Goal: Navigation & Orientation: Find specific page/section

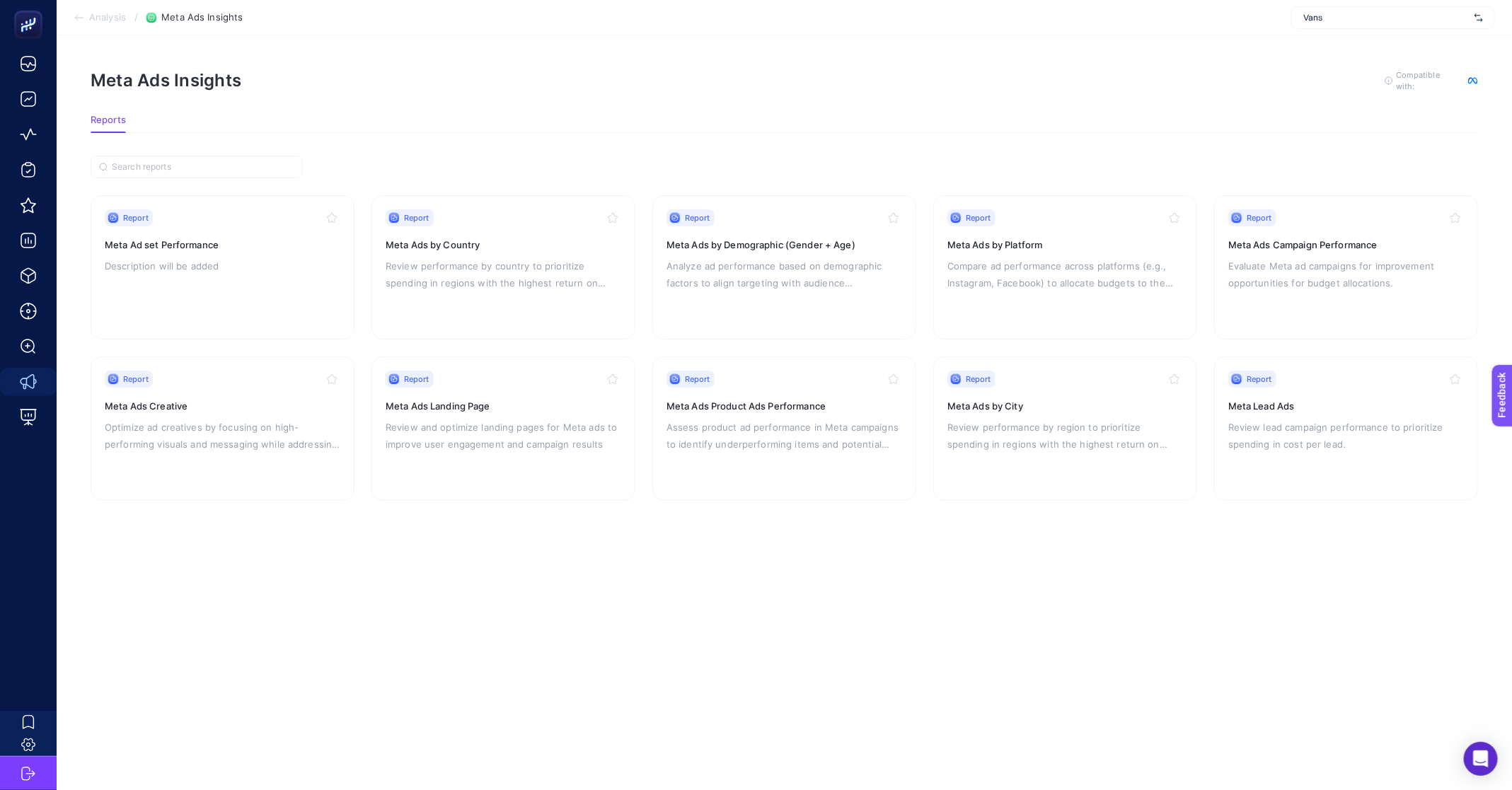
click at [1386, 9] on div "Vans" at bounding box center [1394, 17] width 204 height 23
click at [1382, 50] on div "FuzulEv" at bounding box center [1393, 47] width 203 height 23
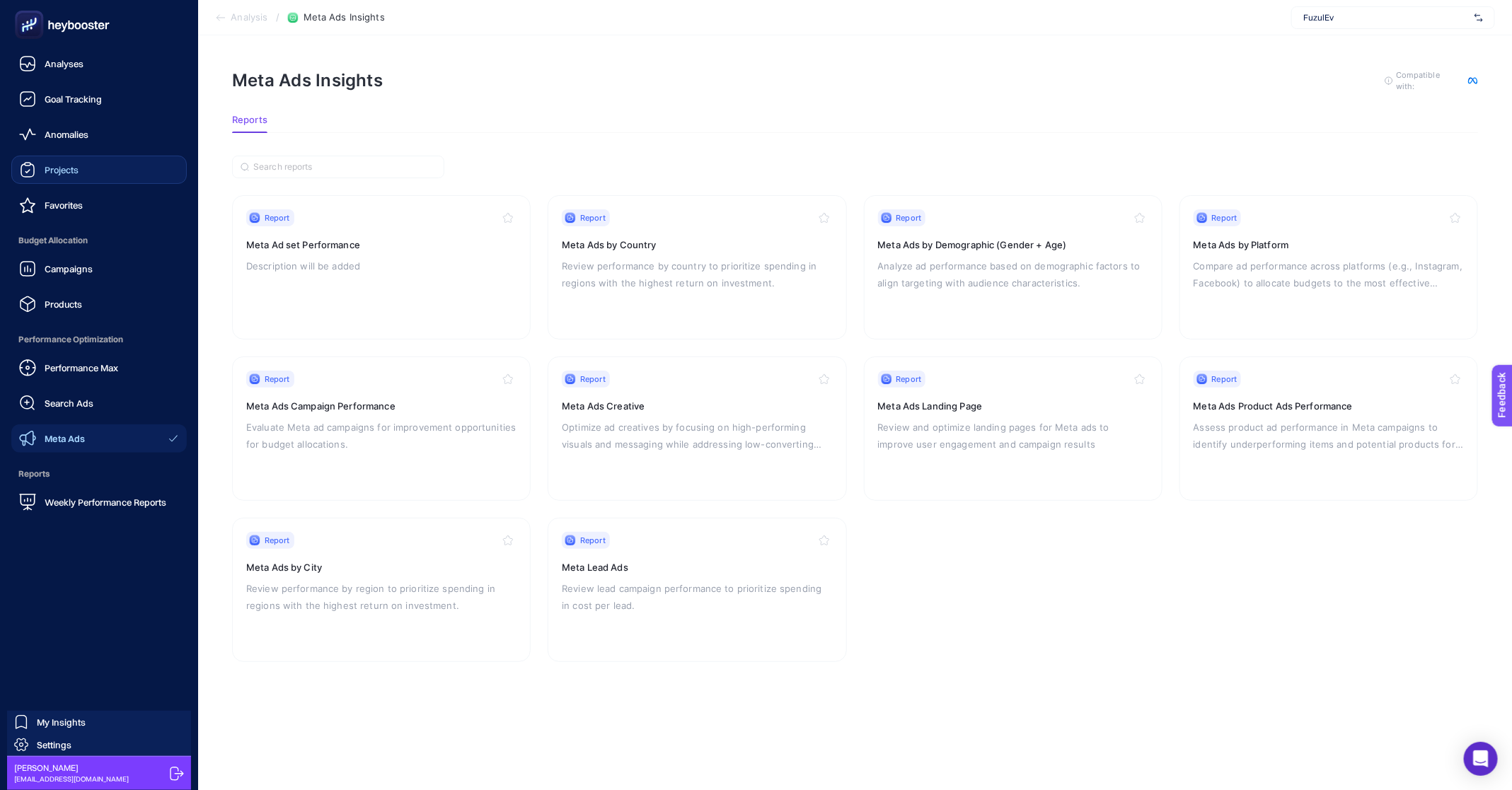
click at [83, 176] on link "Projects" at bounding box center [98, 170] width 175 height 28
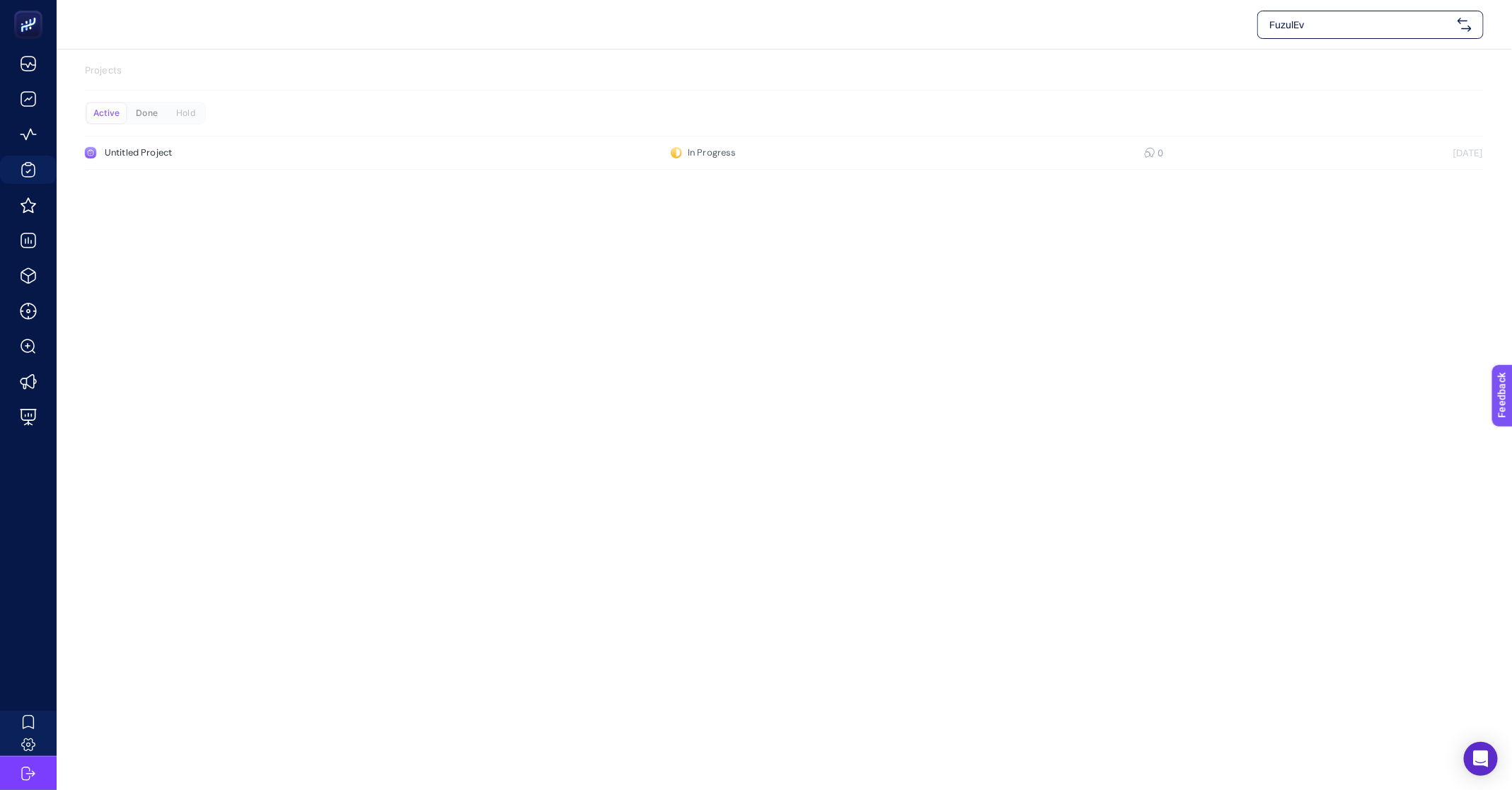
click at [149, 113] on div "Done" at bounding box center [147, 114] width 39 height 20
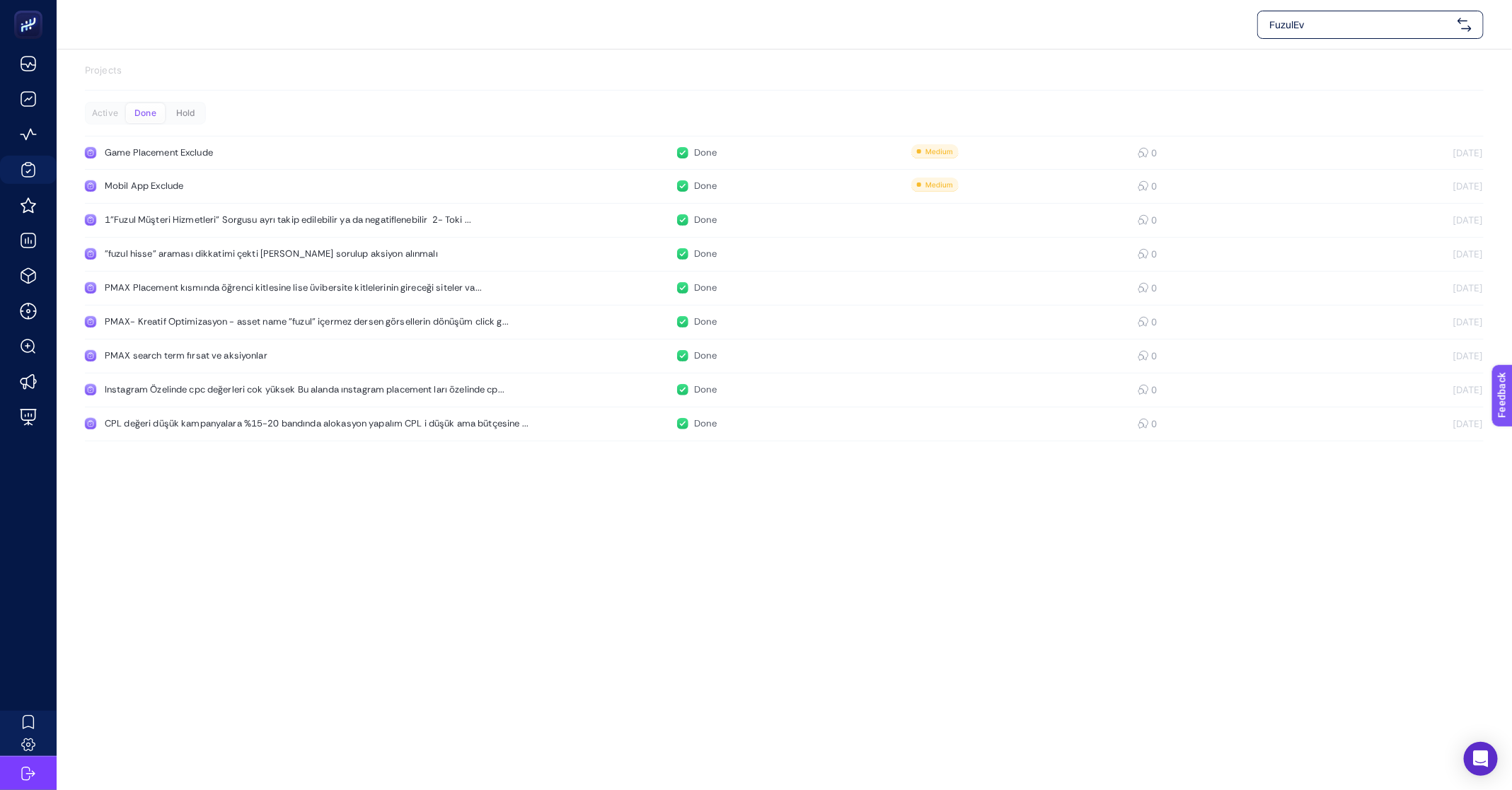
click at [187, 113] on div "Hold" at bounding box center [185, 114] width 39 height 20
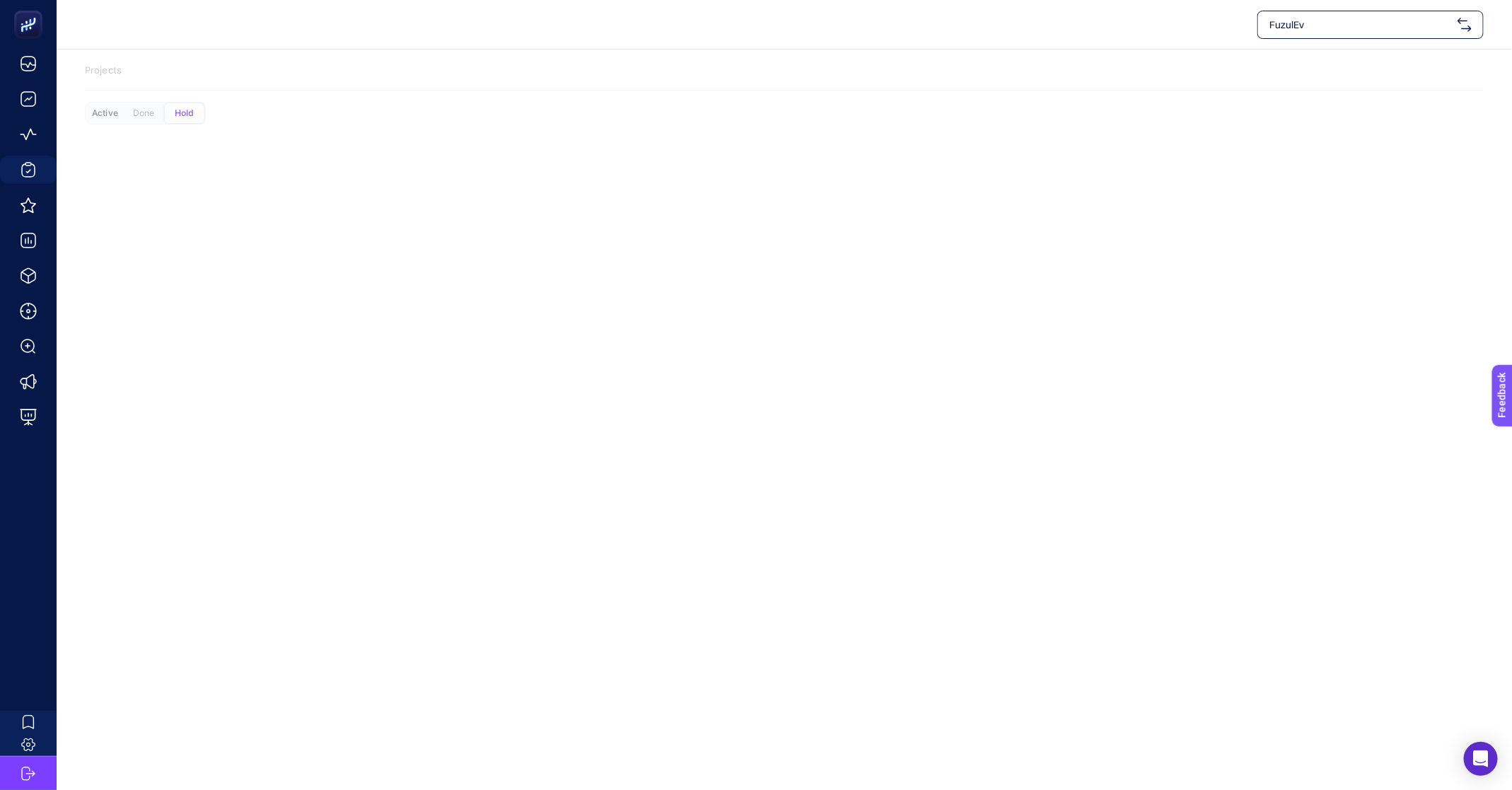
click at [113, 117] on div "Active" at bounding box center [105, 114] width 39 height 20
click at [138, 122] on div "Done" at bounding box center [147, 114] width 39 height 20
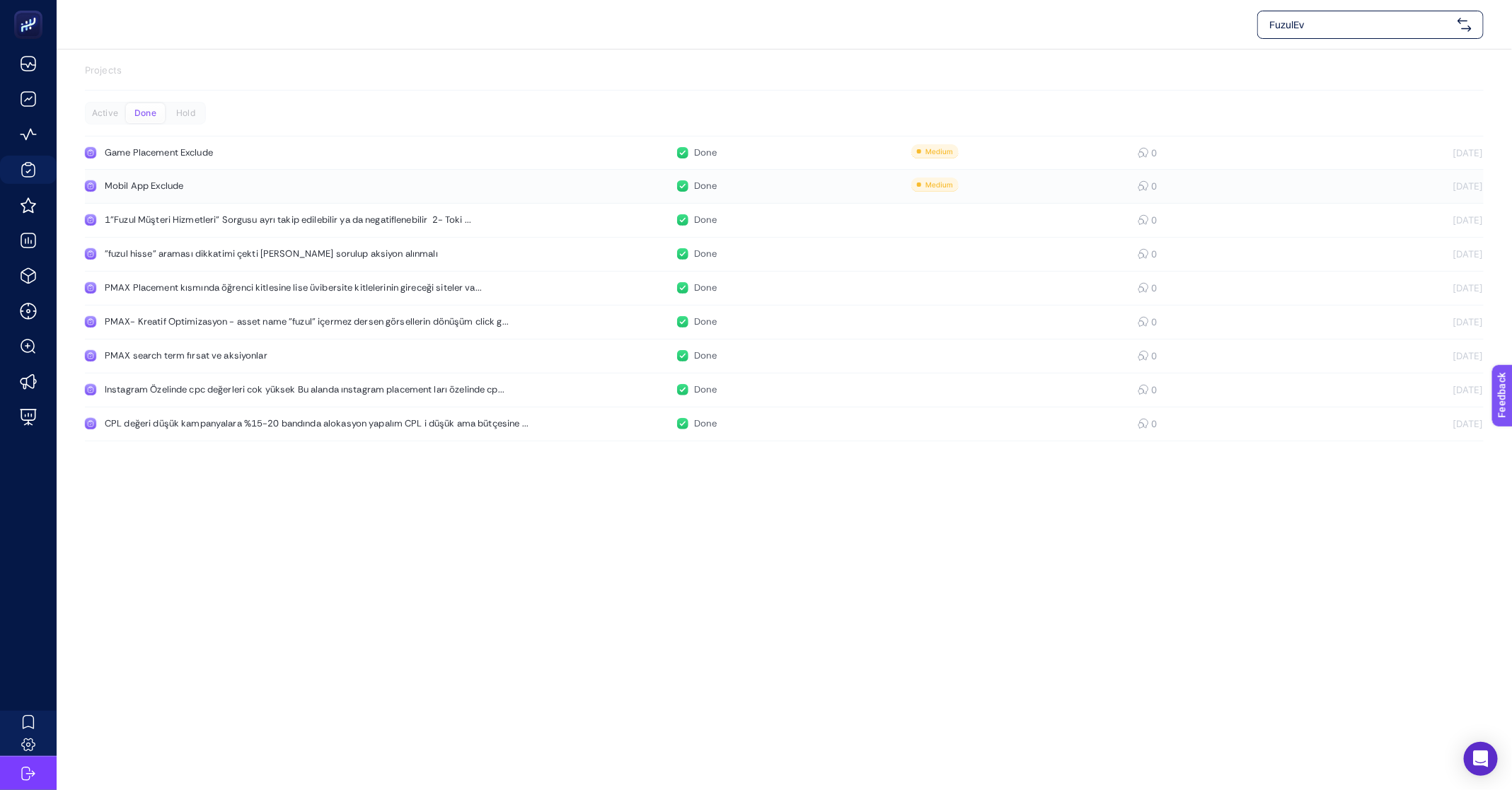
click at [144, 185] on div "Mobil App Exclude" at bounding box center [268, 186] width 327 height 11
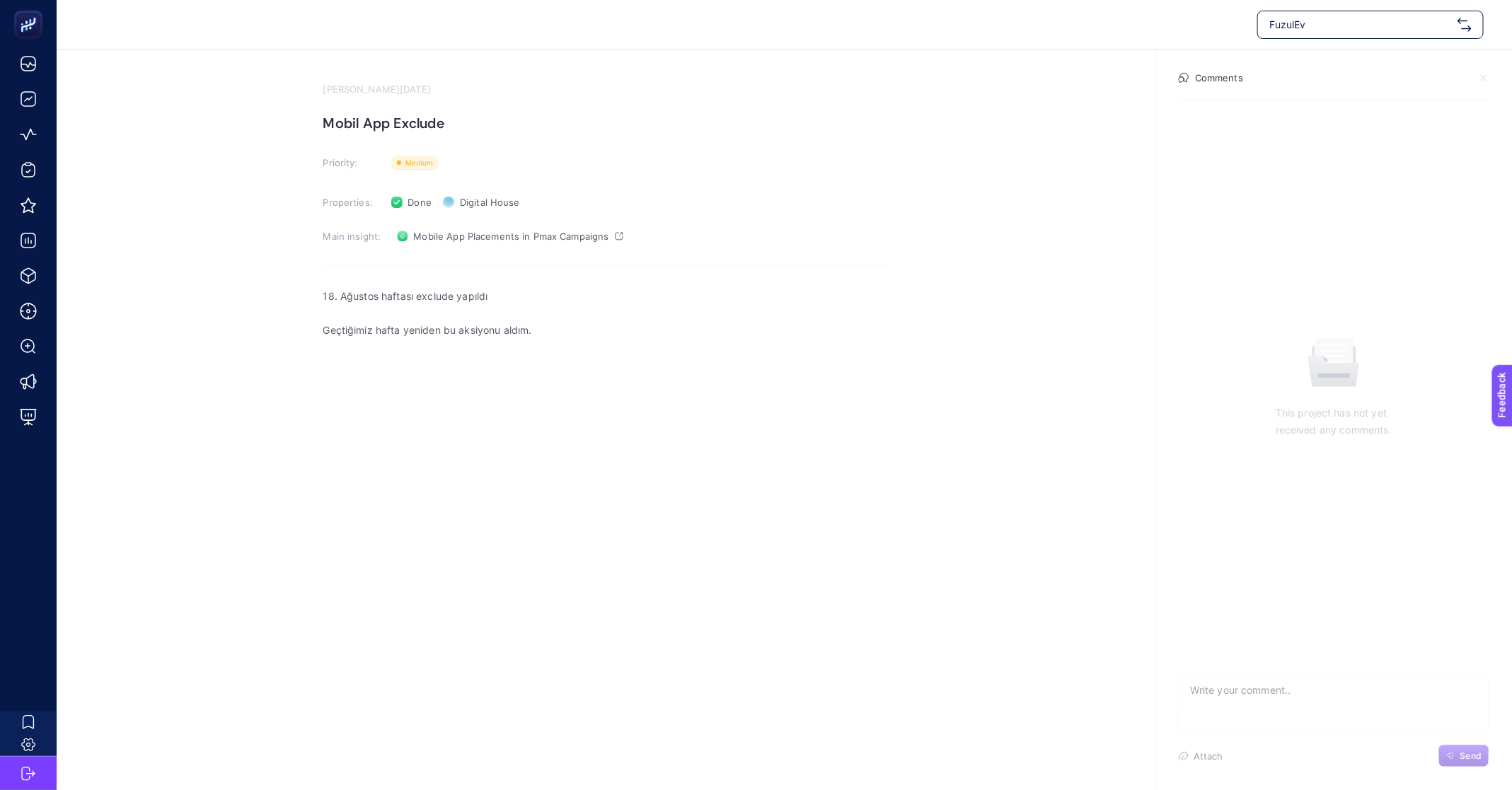
click at [1360, 16] on div "FuzulEv" at bounding box center [1371, 25] width 227 height 28
click at [1019, 63] on section "[PERSON_NAME][DATE] Mobil App Exclude Priority: Priority Properties: Done Statu…" at bounding box center [784, 306] width 1455 height 512
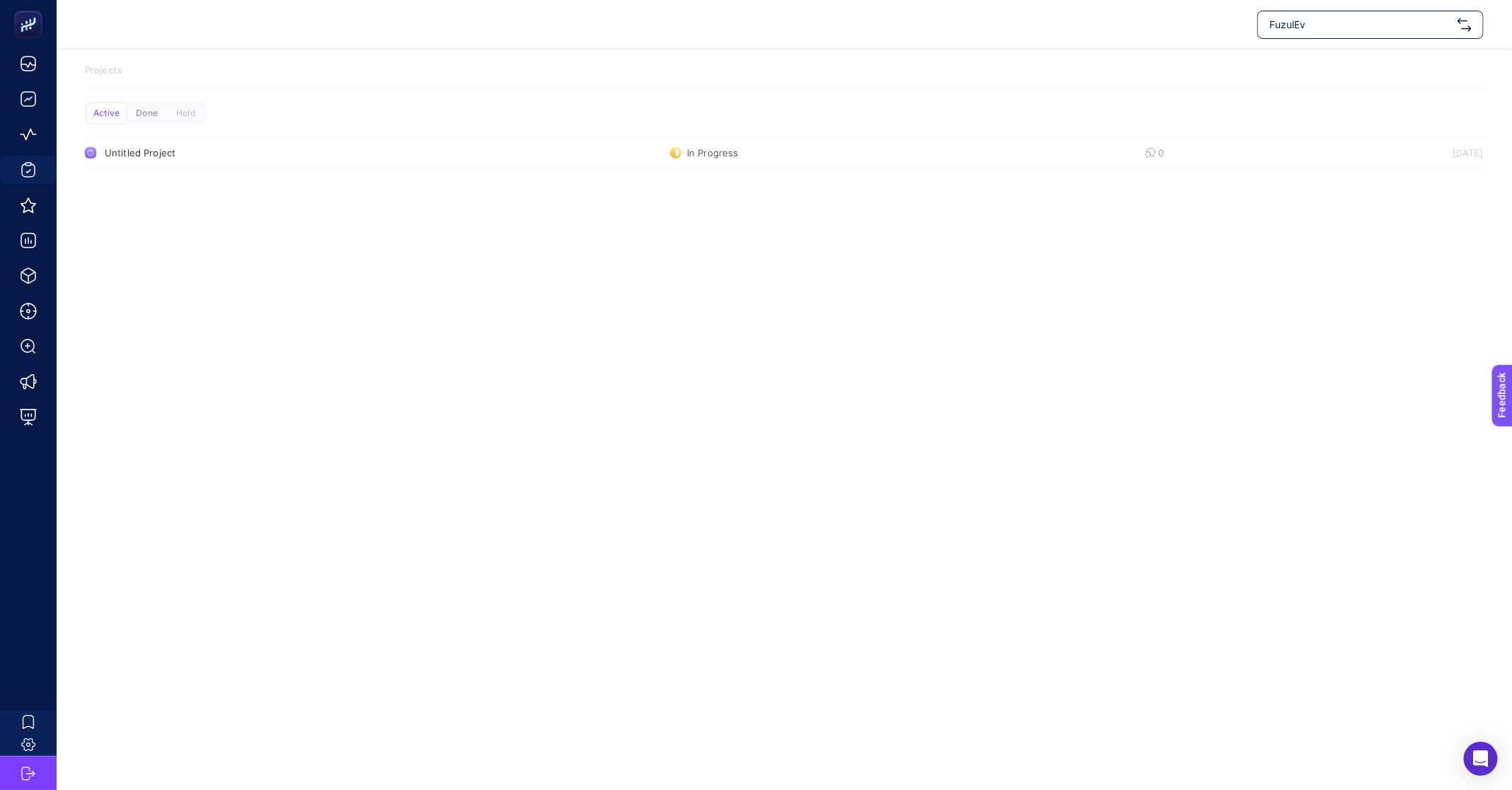
click at [151, 106] on div "Done" at bounding box center [147, 114] width 39 height 20
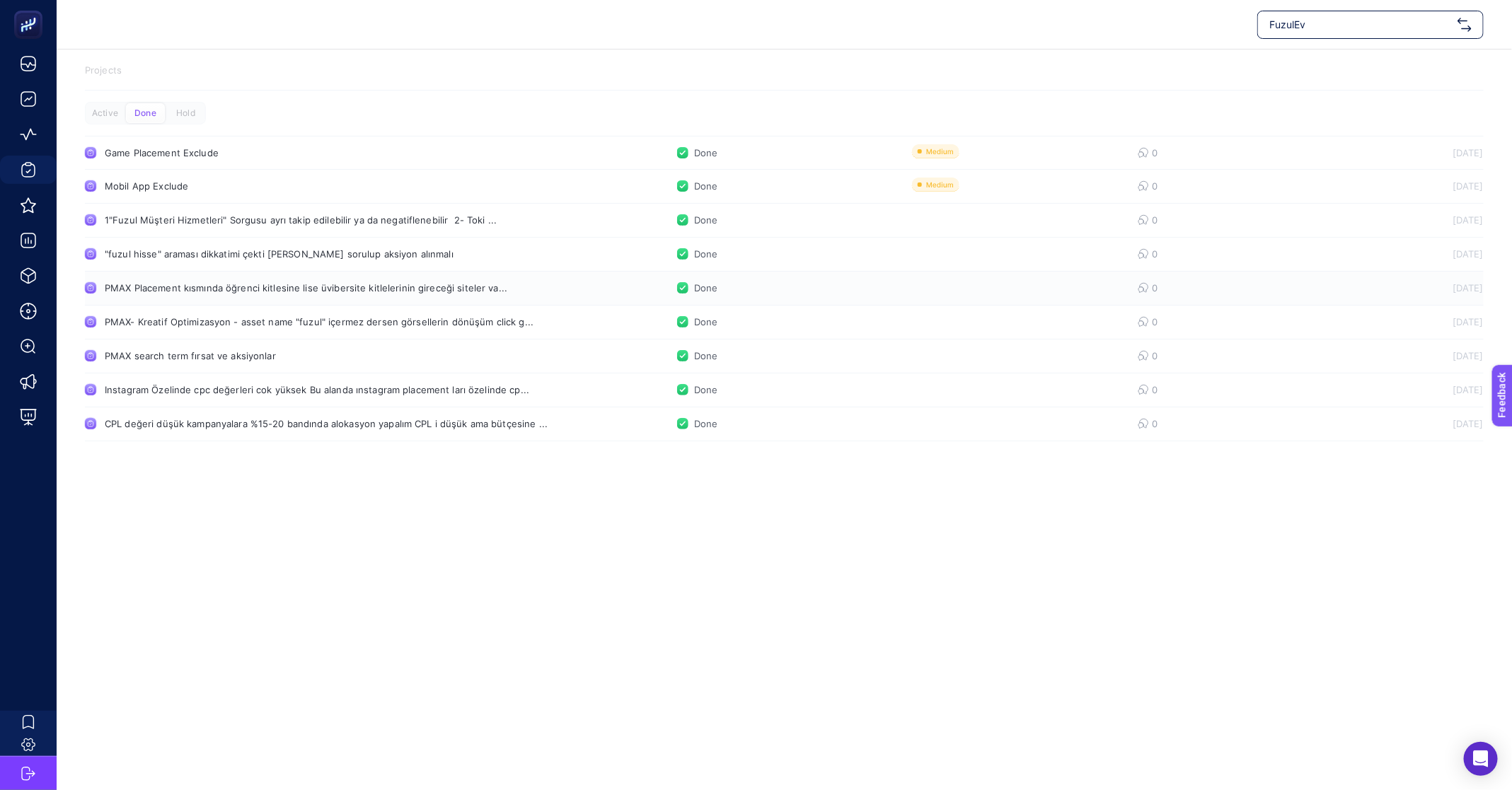
click at [209, 283] on div "PMAX Placement kısmında öğrenci kitlesine lise üvibersite kitlelerinin gireceği…" at bounding box center [306, 288] width 403 height 11
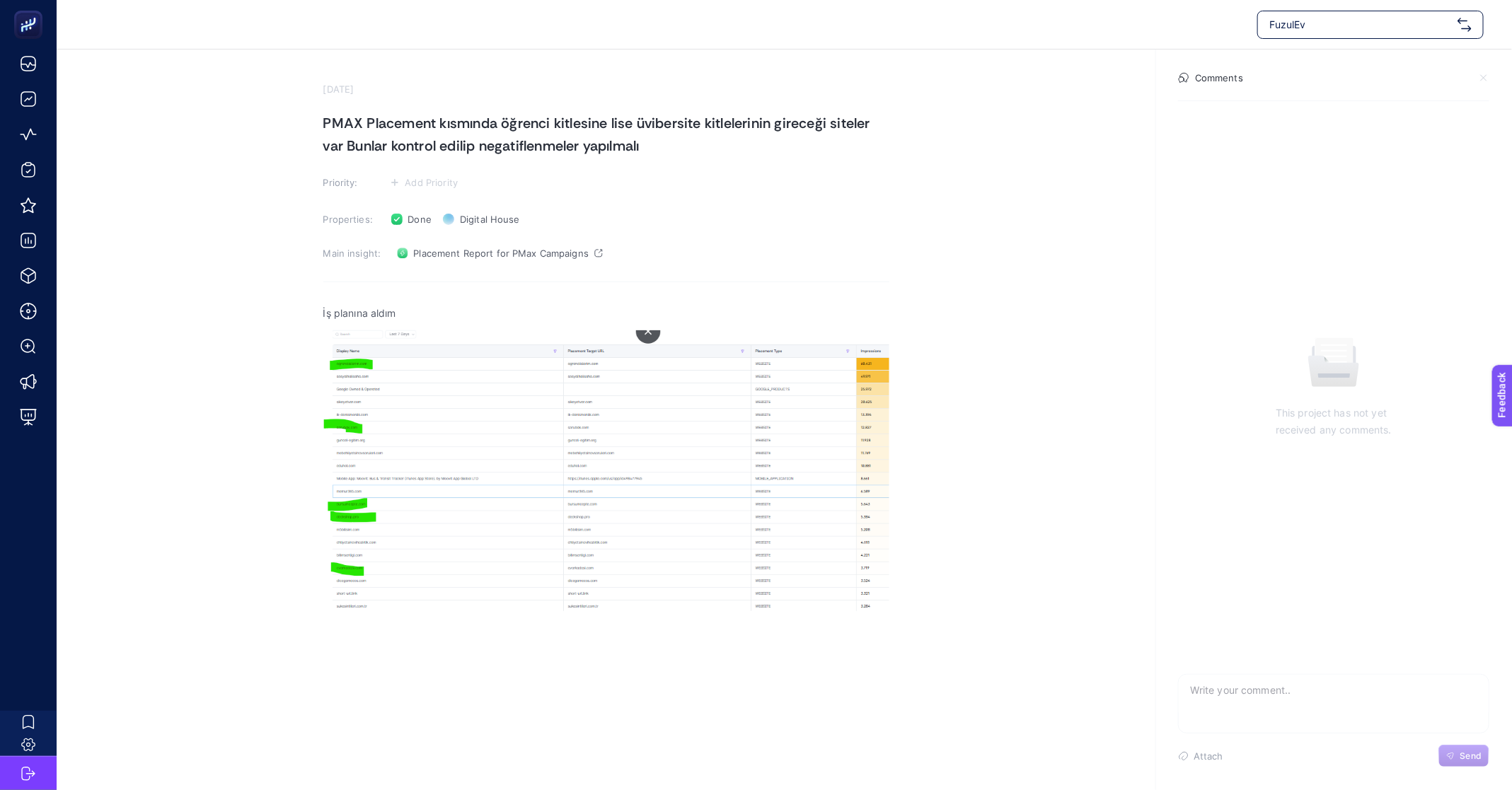
click at [1326, 15] on div "FuzulEv" at bounding box center [1371, 25] width 227 height 28
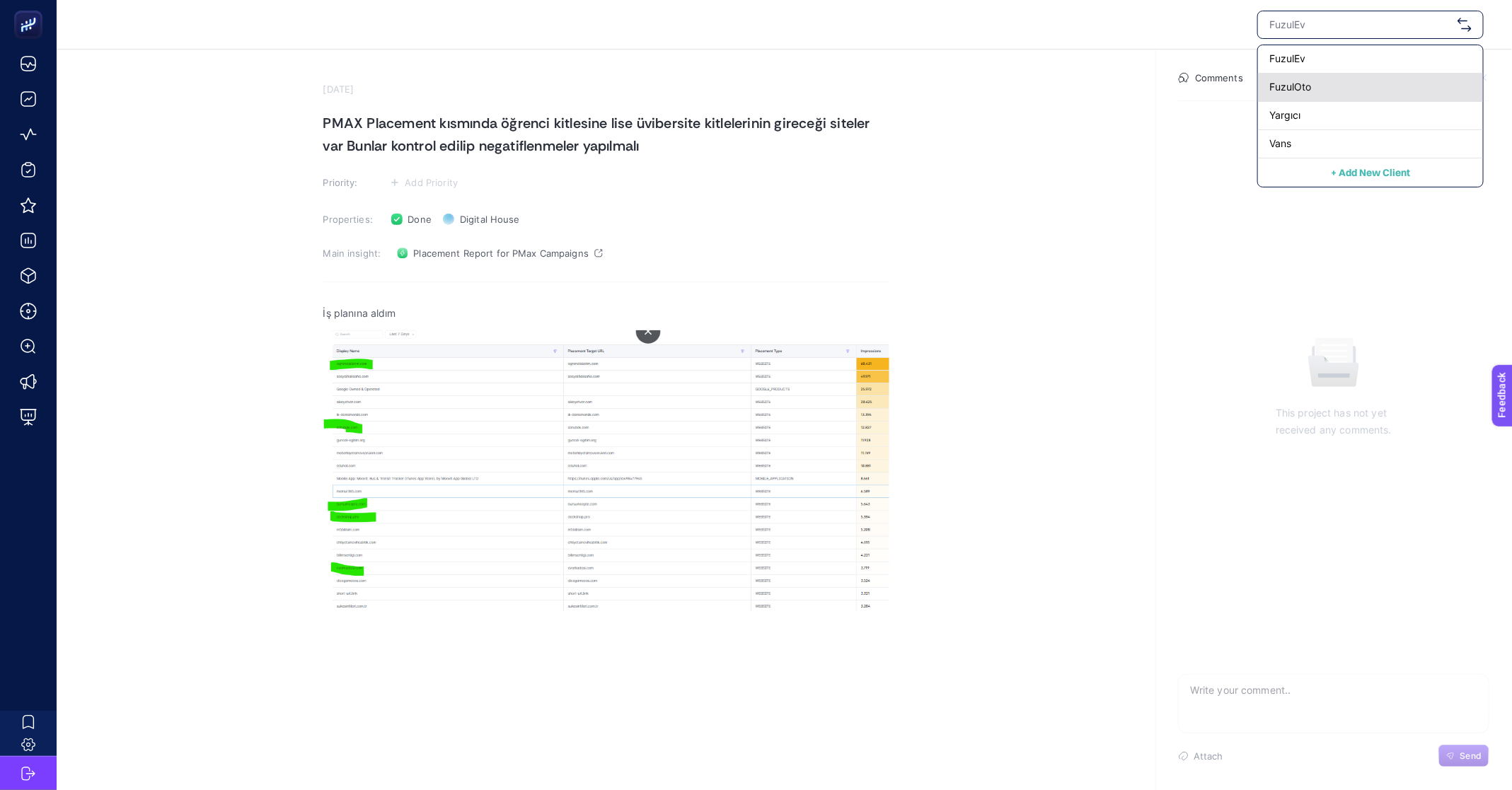
click at [1307, 85] on span "FuzulOto" at bounding box center [1291, 86] width 42 height 14
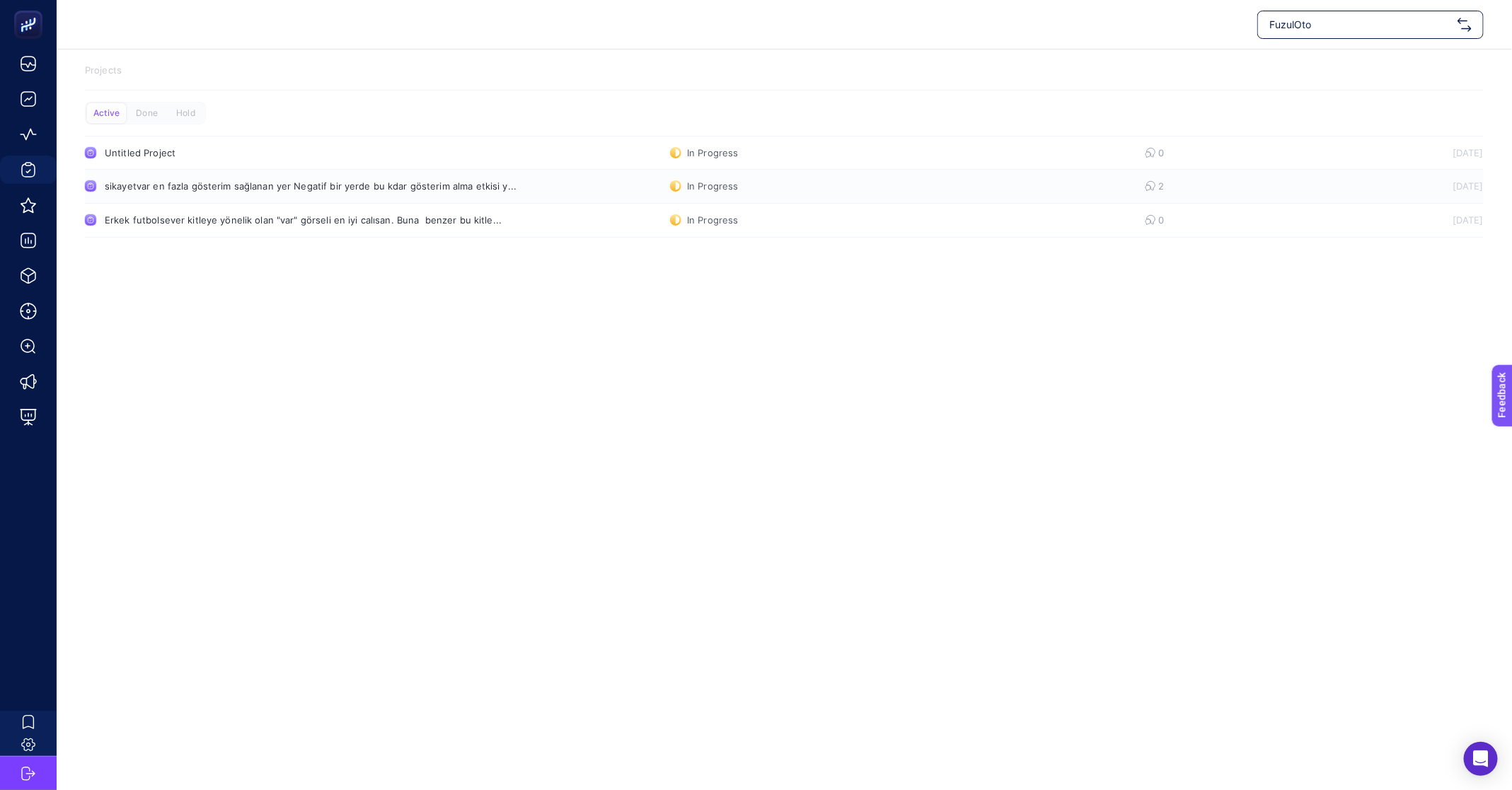
click at [157, 194] on link "sikayetvar en fazla gösterim sağlanan yer Negatif bir yerde bu kdar gösterim al…" at bounding box center [784, 186] width 1399 height 34
click at [313, 224] on div "Erkek futbolsever kitleye yönelik olan "var" görseli en iyi calısan. Buna benze…" at bounding box center [303, 220] width 397 height 11
